Goal: Check status: Check status

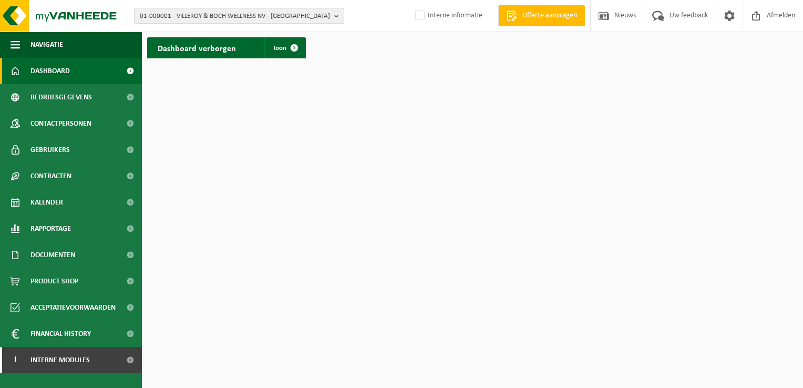
click at [335, 15] on b "button" at bounding box center [338, 15] width 9 height 15
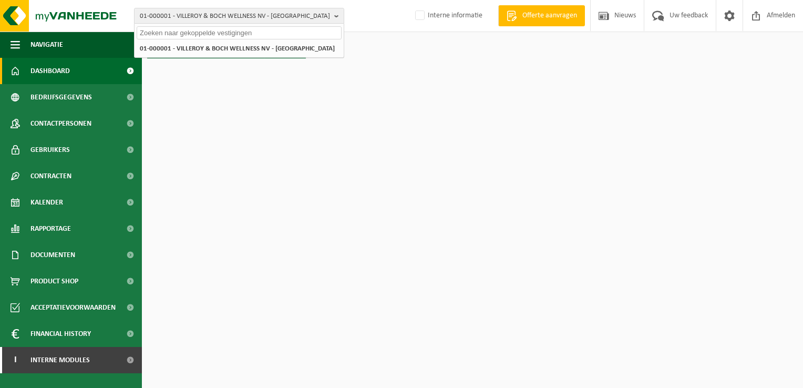
click at [309, 35] on input "text" at bounding box center [239, 32] width 205 height 13
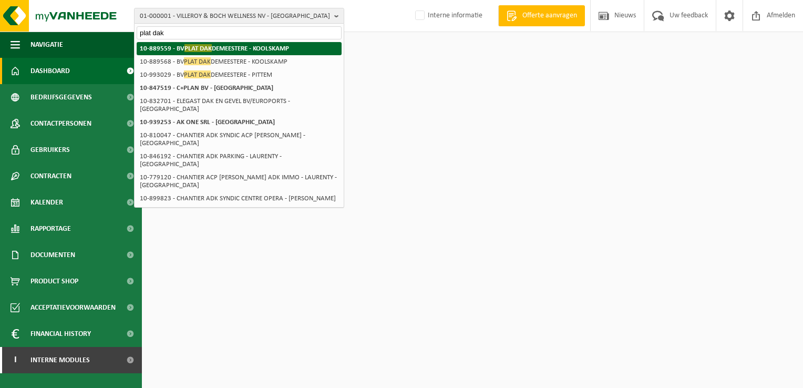
type input "plat dak"
click at [289, 51] on strong "10-889559 - BV PLAT DAK DEMEESTERE - KOOLSKAMP" at bounding box center [214, 48] width 149 height 8
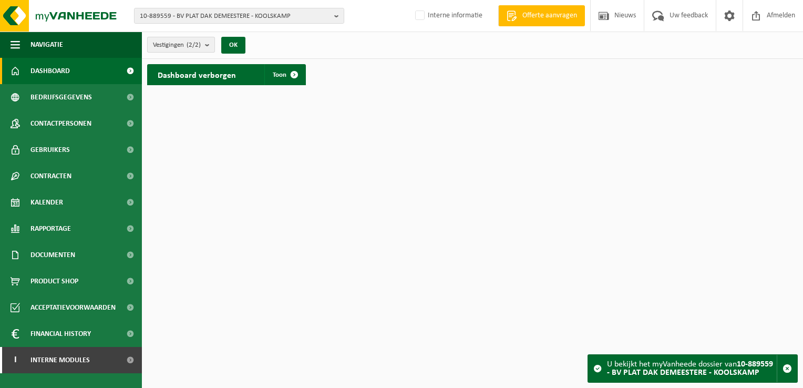
click at [207, 43] on b "submit" at bounding box center [209, 44] width 9 height 15
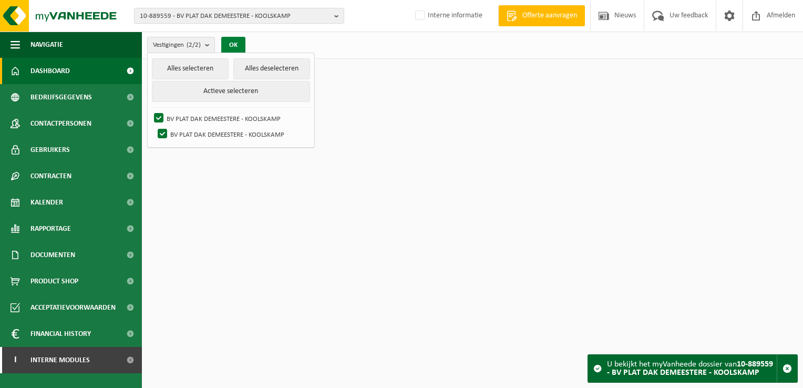
click at [232, 46] on button "OK" at bounding box center [233, 45] width 24 height 17
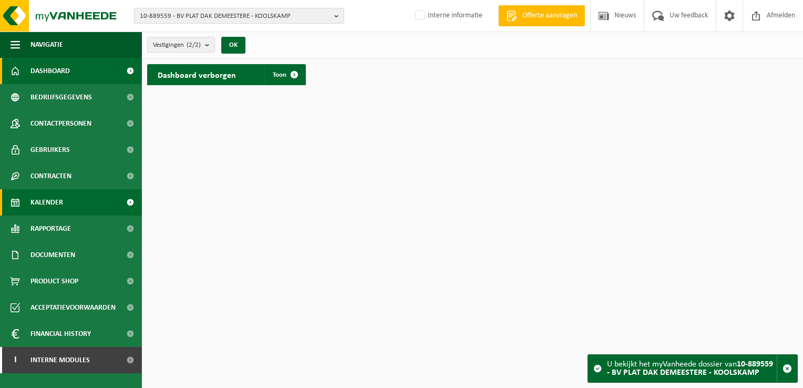
click at [76, 207] on link "Kalender" at bounding box center [71, 202] width 142 height 26
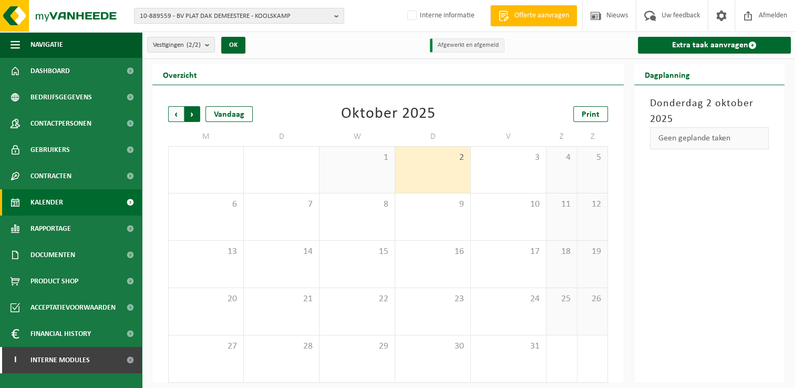
click at [178, 115] on span "Vorige" at bounding box center [176, 114] width 16 height 16
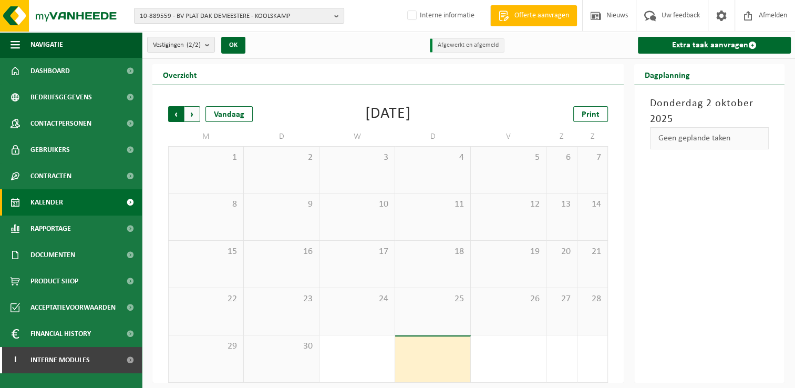
click at [193, 112] on span "Volgende" at bounding box center [192, 114] width 16 height 16
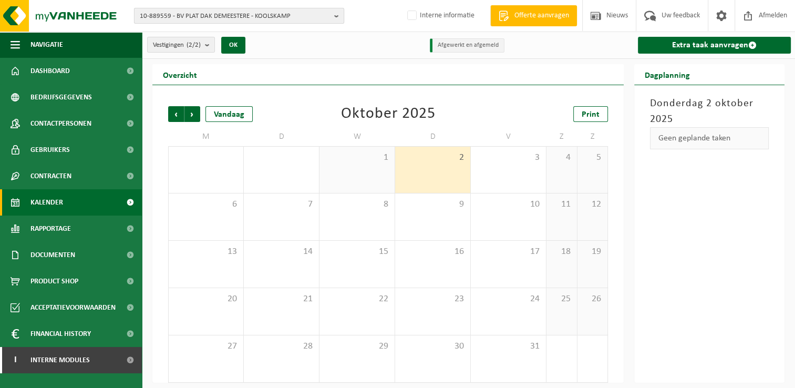
click at [338, 12] on b "button" at bounding box center [338, 15] width 9 height 15
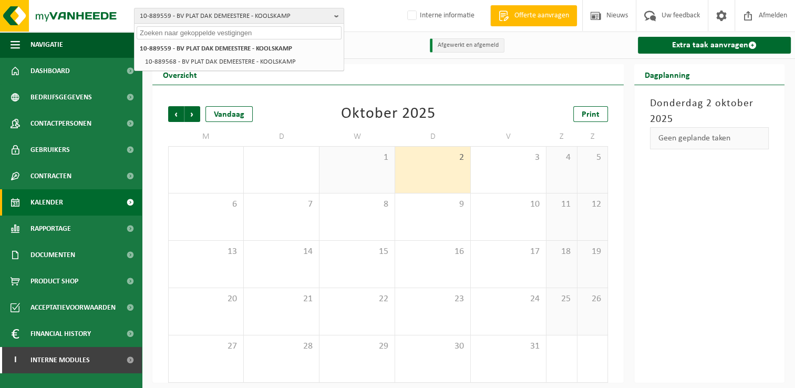
click at [721, 219] on div "Donderdag 2 oktober 2025 Geen geplande taken" at bounding box center [709, 233] width 150 height 297
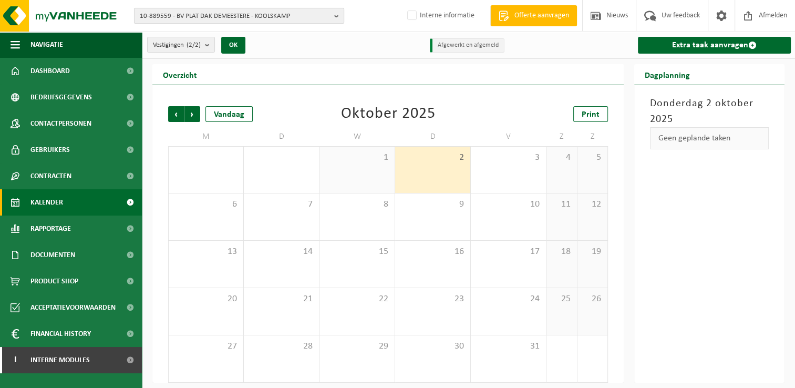
click at [338, 14] on b "button" at bounding box center [338, 15] width 9 height 15
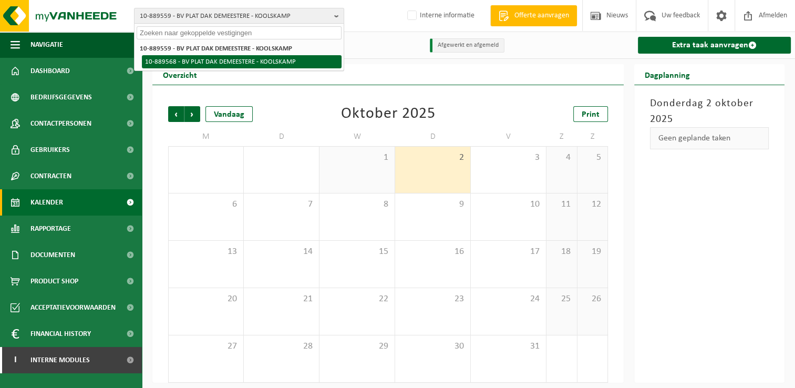
click at [270, 60] on li "10-889568 - BV PLAT DAK DEMEESTERE - KOOLSKAMP" at bounding box center [242, 61] width 200 height 13
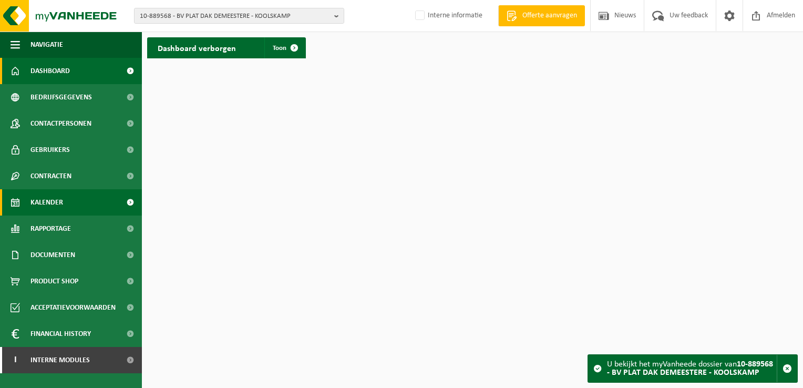
click at [61, 205] on span "Kalender" at bounding box center [46, 202] width 33 height 26
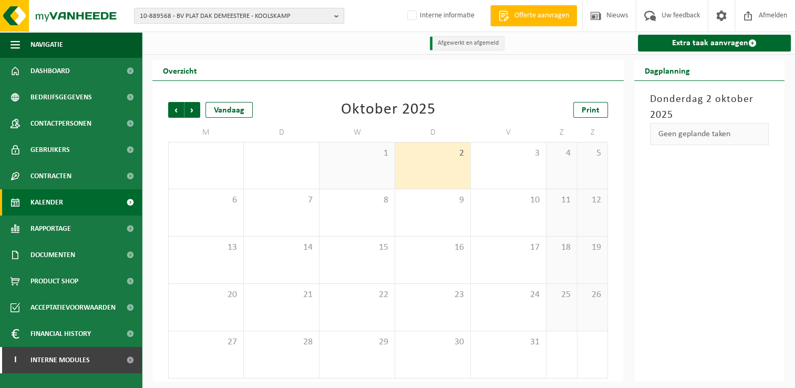
click at [332, 14] on button "10-889568 - BV PLAT DAK DEMEESTERE - KOOLSKAMP" at bounding box center [239, 16] width 210 height 16
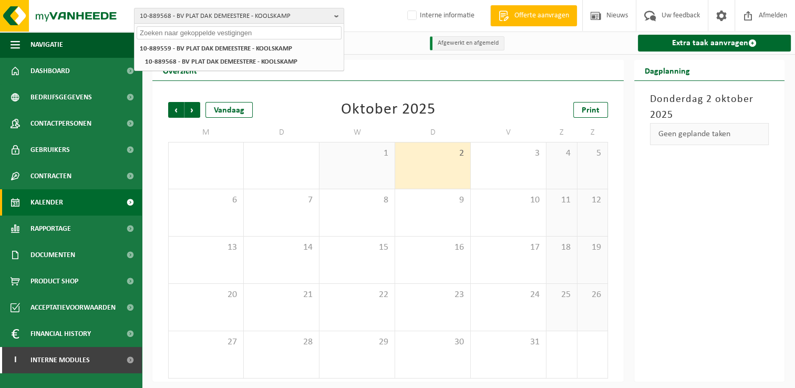
click at [293, 30] on input "text" at bounding box center [239, 32] width 205 height 13
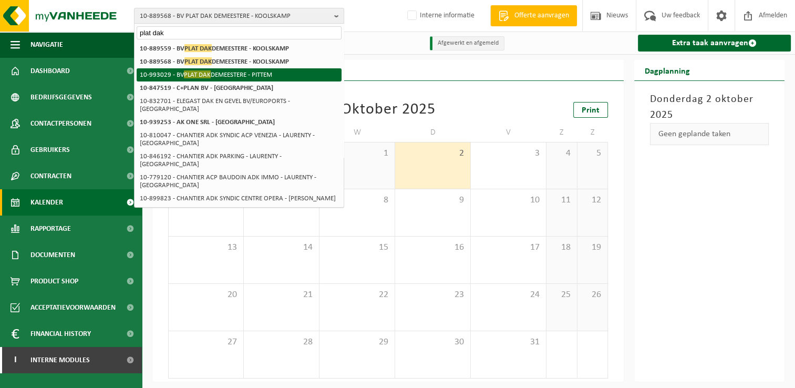
type input "plat dak"
click at [236, 73] on li "10-993029 - BV PLAT DAK DEMEESTERE - PITTEM" at bounding box center [239, 74] width 205 height 13
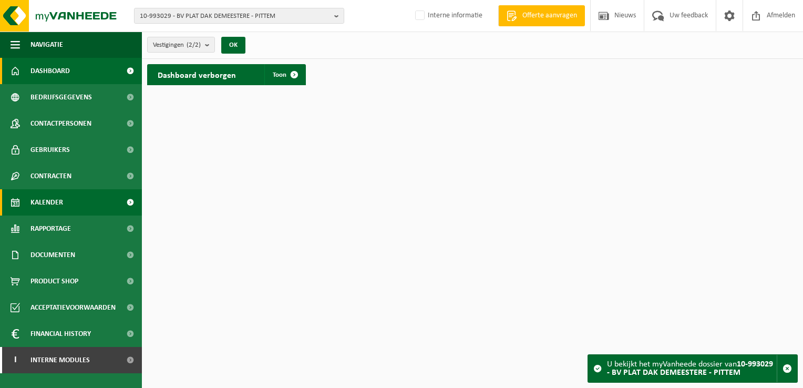
click at [57, 203] on span "Kalender" at bounding box center [46, 202] width 33 height 26
